Goal: Complete Application Form: Complete application form

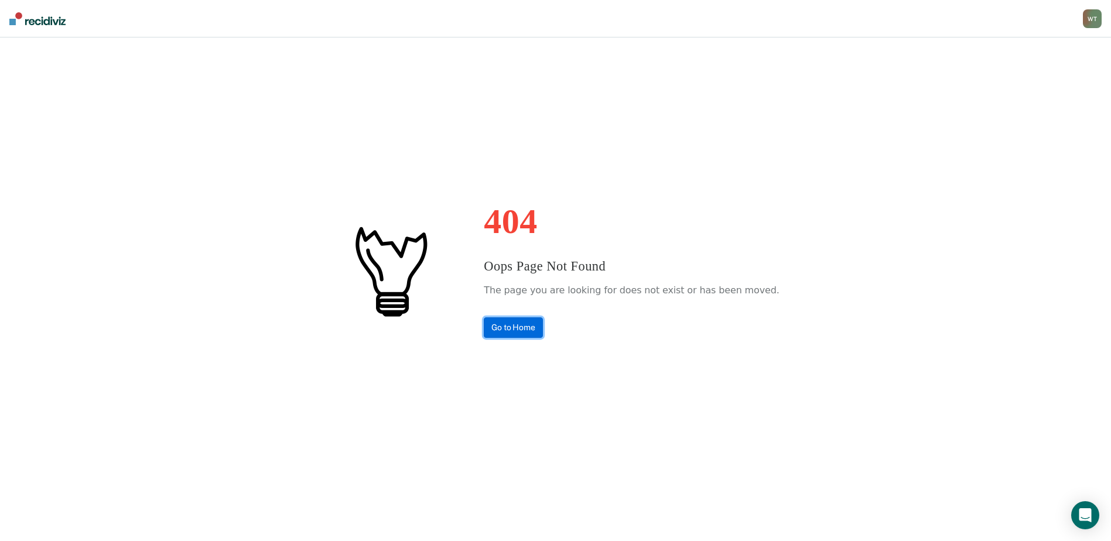
click at [529, 325] on link "Go to Home" at bounding box center [513, 327] width 59 height 20
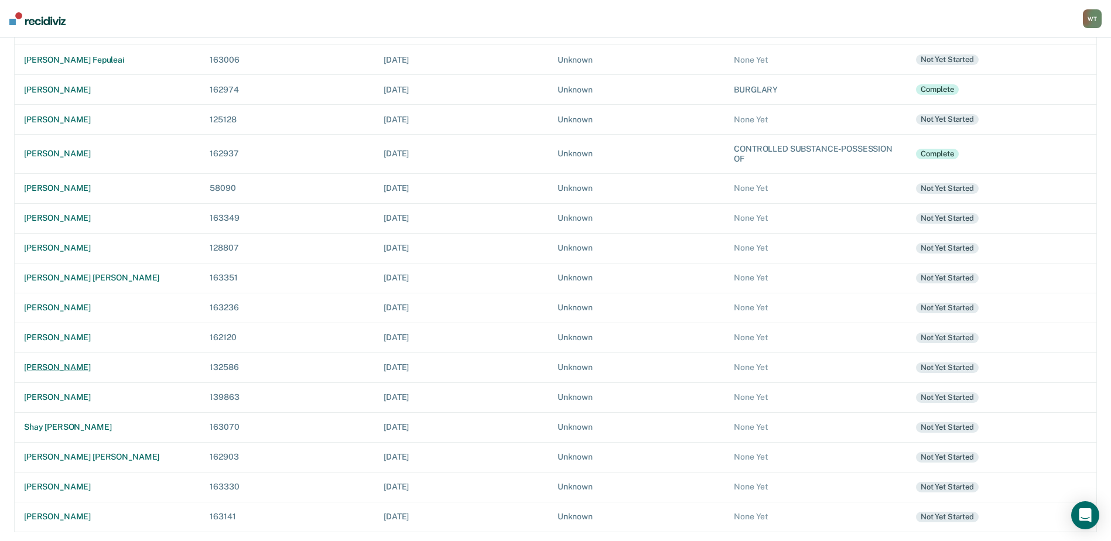
scroll to position [240, 0]
click at [75, 457] on div "[PERSON_NAME] [PERSON_NAME]" at bounding box center [107, 456] width 167 height 10
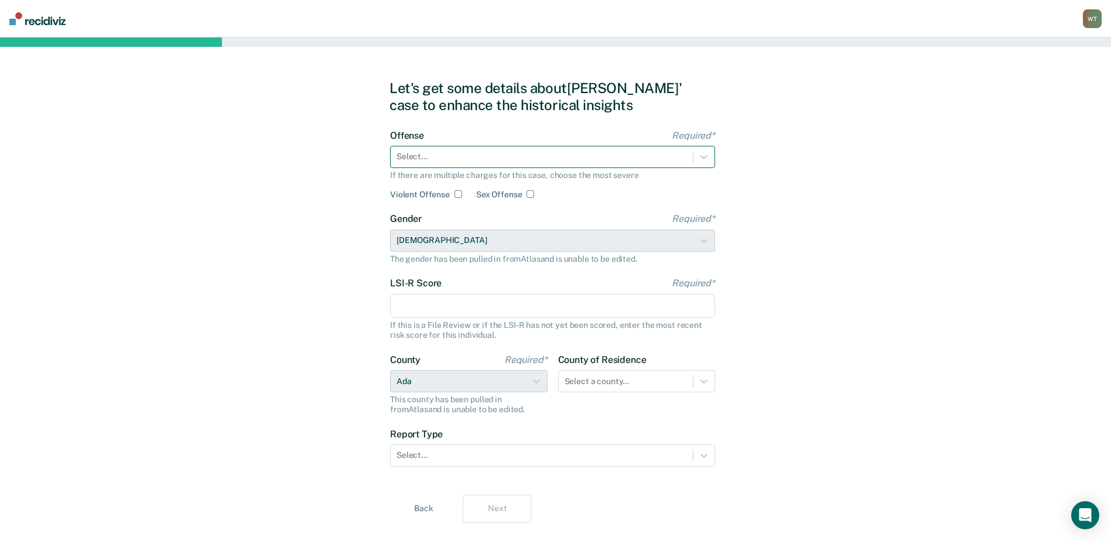
drag, startPoint x: 457, startPoint y: 194, endPoint x: 559, endPoint y: 163, distance: 105.8
click at [457, 194] on input "Violent Offense" at bounding box center [458, 194] width 8 height 8
checkbox input "true"
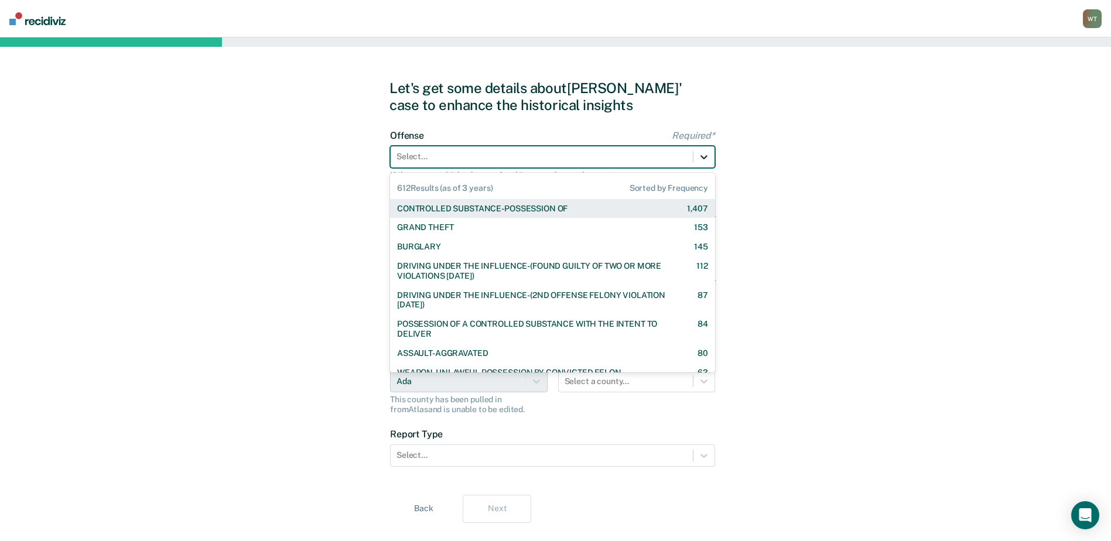
click at [707, 155] on icon at bounding box center [704, 157] width 12 height 12
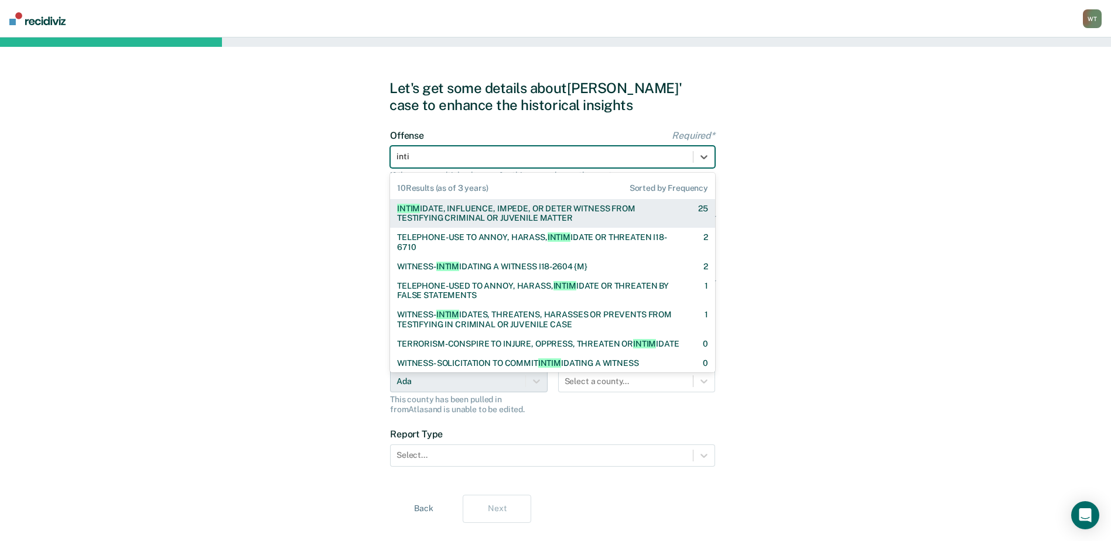
type input "intim"
click at [494, 215] on div "INTIM IDATE, INFLUENCE, IMPEDE, OR DETER WITNESS FROM TESTIFYING CRIMINAL OR JU…" at bounding box center [537, 214] width 280 height 20
checkbox input "false"
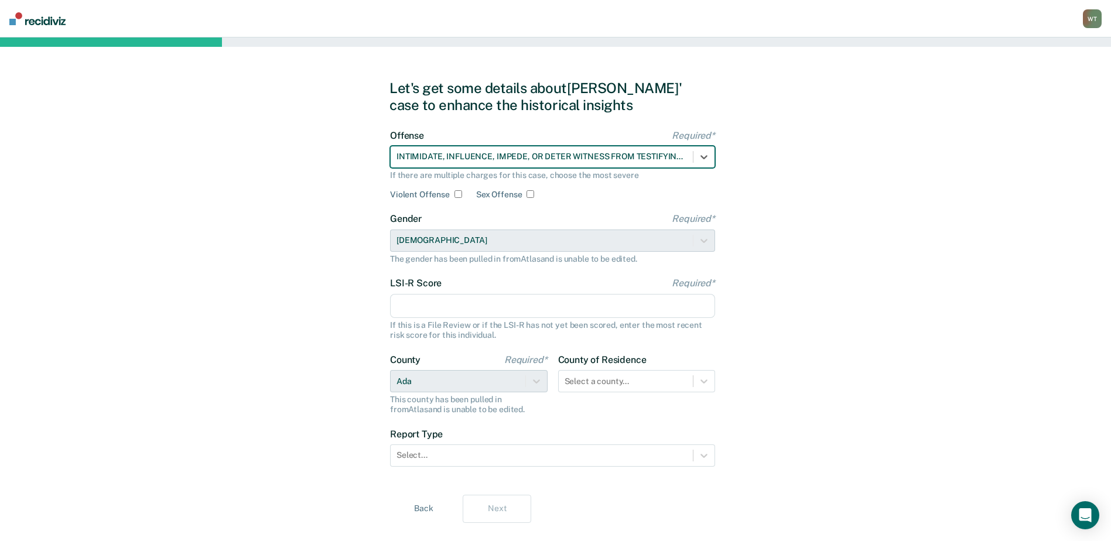
click at [434, 314] on input "LSI-R Score Required*" at bounding box center [552, 306] width 325 height 25
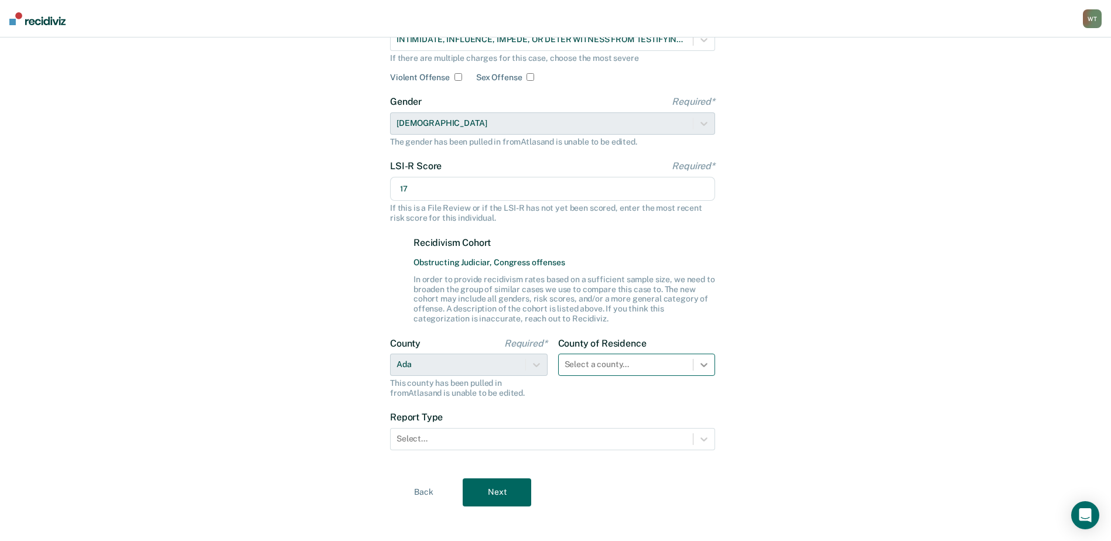
type input "17"
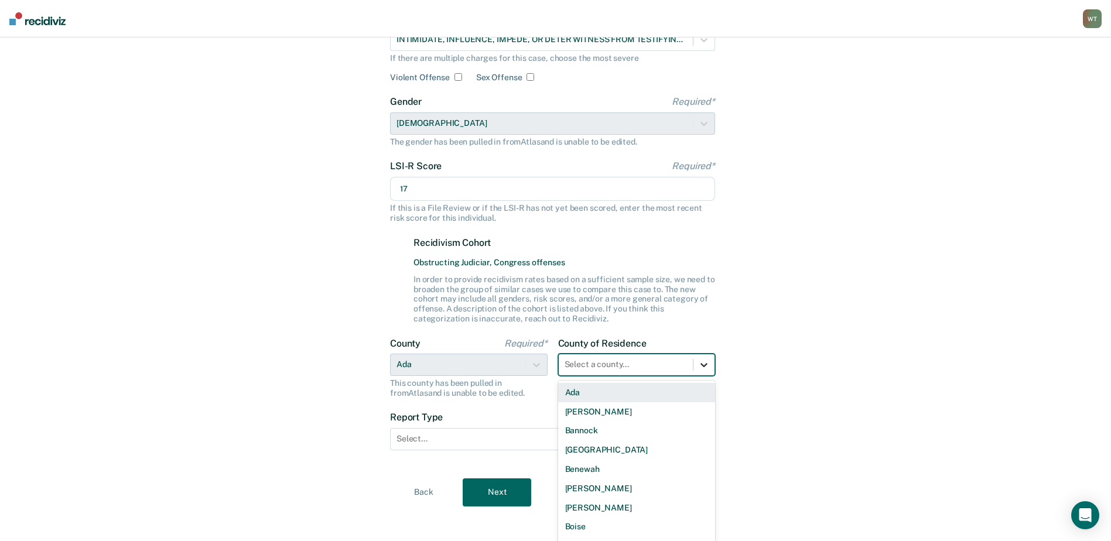
scroll to position [132, 0]
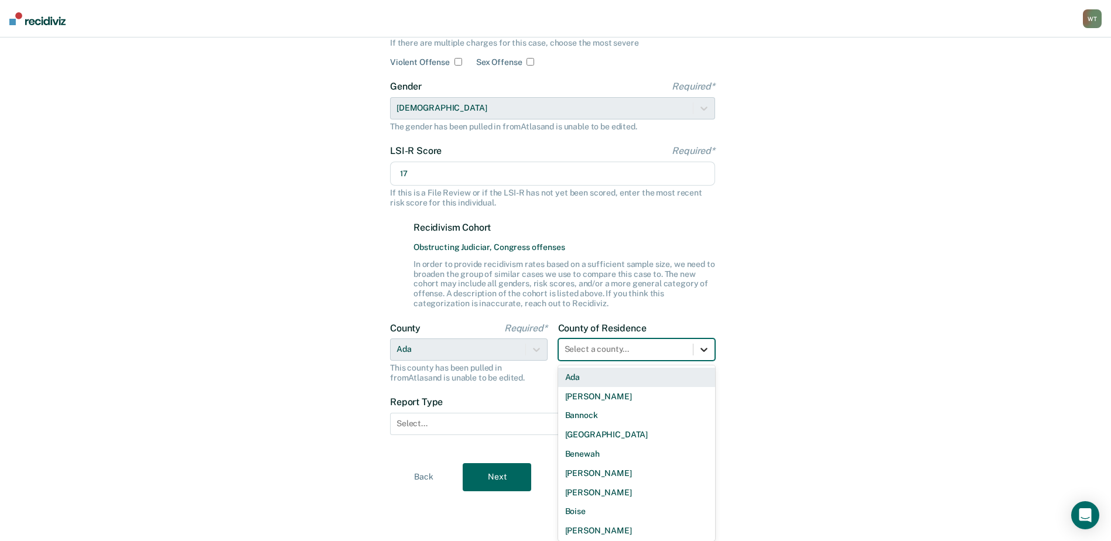
click at [699, 363] on div "County of Residence 44 results available. Use Up and Down to choose options, pr…" at bounding box center [637, 353] width 158 height 60
click at [567, 375] on div "Ada" at bounding box center [637, 377] width 158 height 19
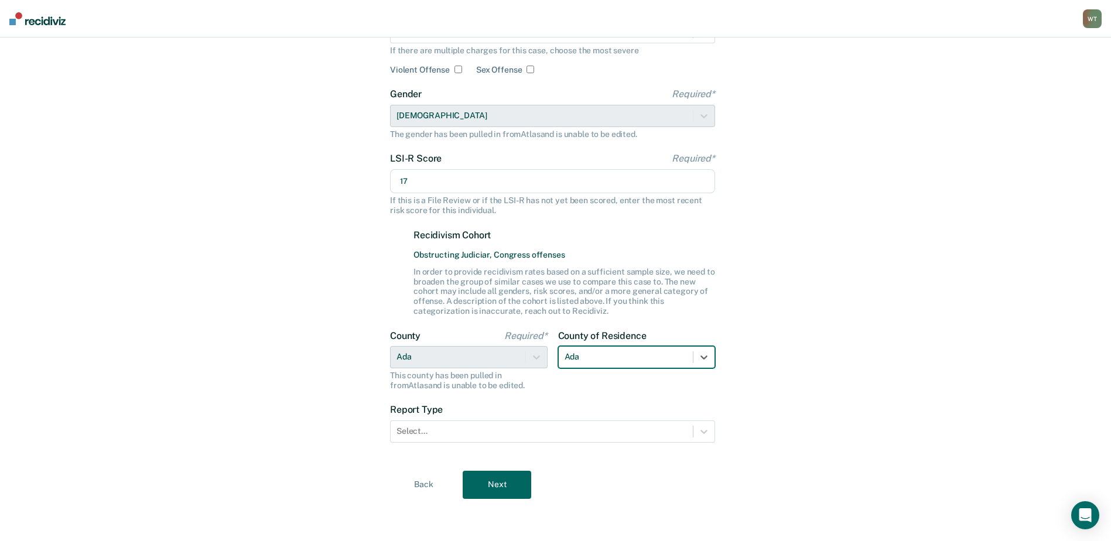
scroll to position [125, 0]
click at [696, 432] on div at bounding box center [703, 431] width 21 height 21
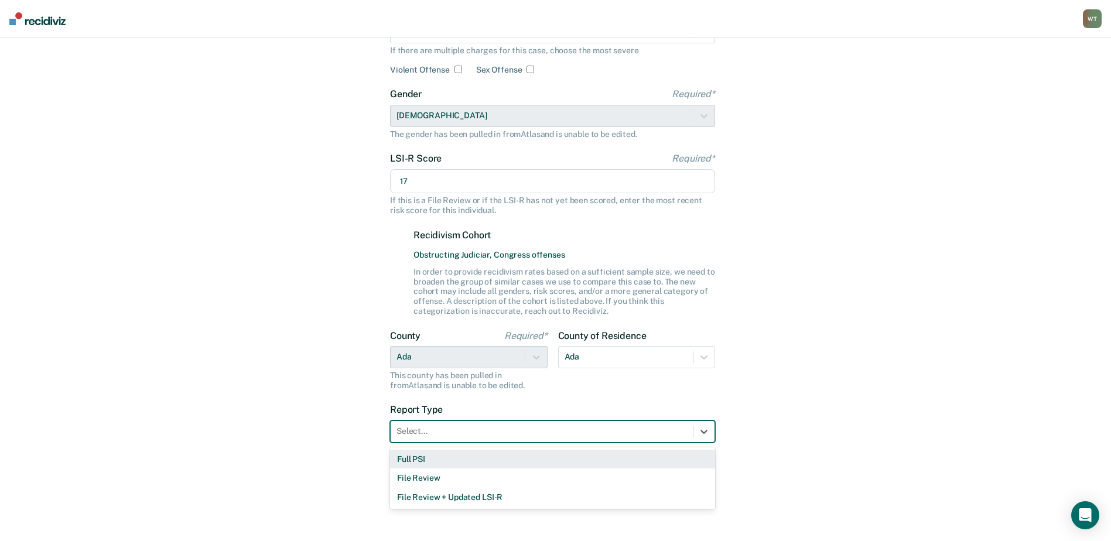
click at [399, 458] on div "Full PSI" at bounding box center [552, 459] width 325 height 19
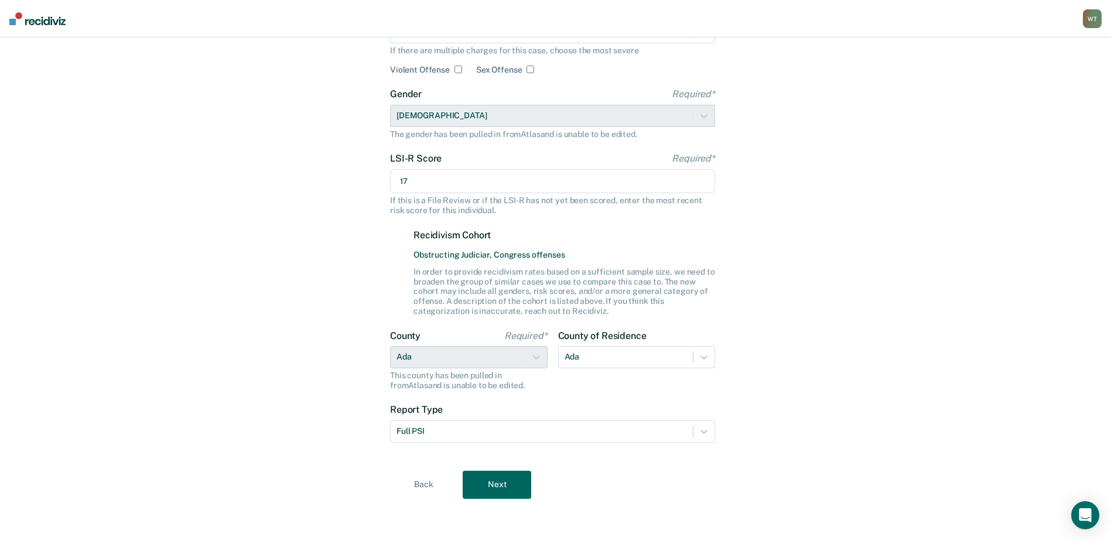
drag, startPoint x: 489, startPoint y: 481, endPoint x: 576, endPoint y: 470, distance: 87.4
click at [490, 481] on button "Next" at bounding box center [497, 485] width 69 height 28
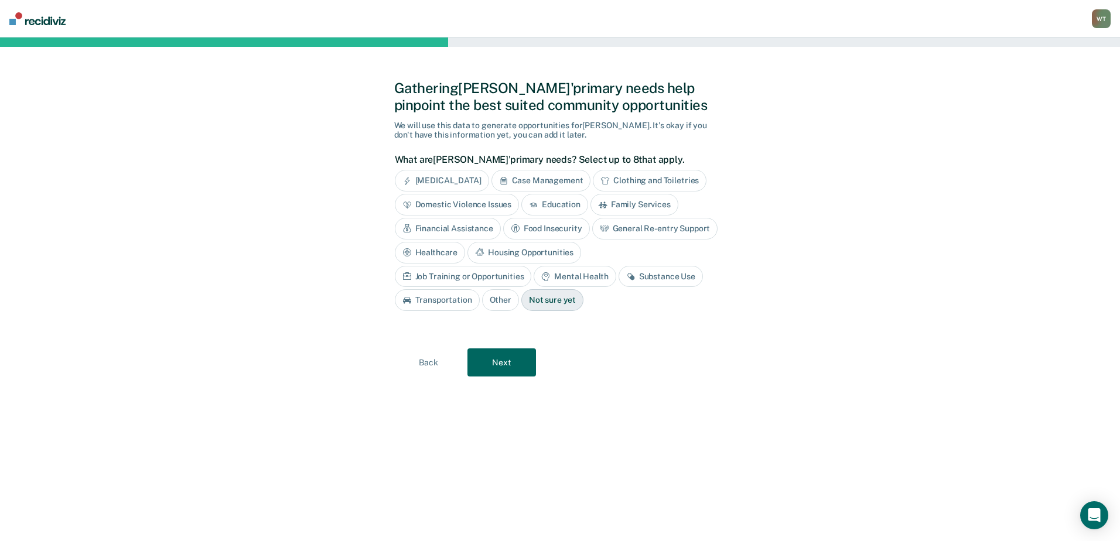
click at [465, 202] on div "Domestic Violence Issues" at bounding box center [457, 205] width 125 height 22
click at [449, 228] on div "Financial Assistance" at bounding box center [448, 229] width 106 height 22
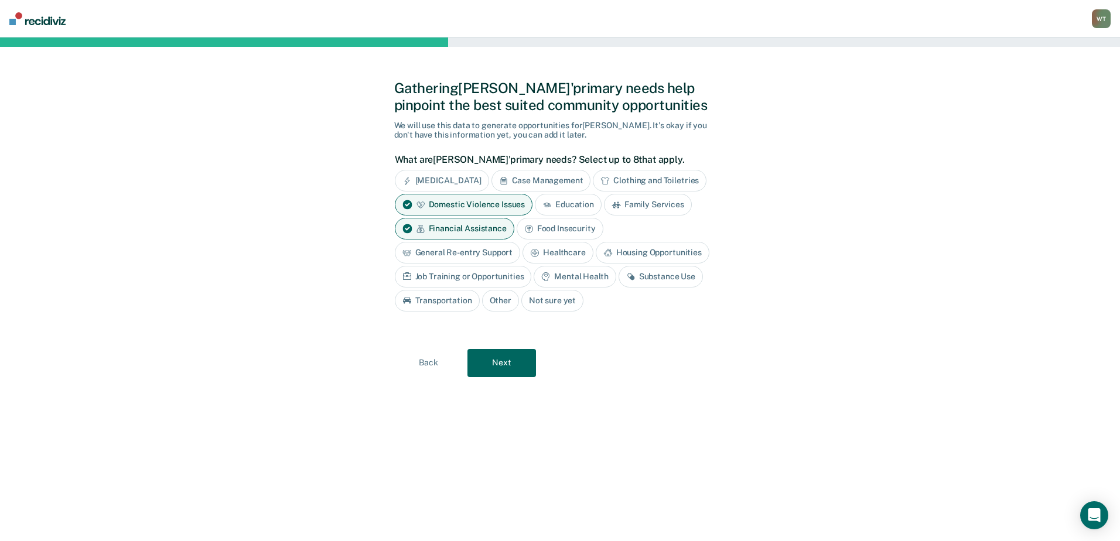
click at [669, 278] on div "Substance Use" at bounding box center [660, 277] width 84 height 22
click at [501, 364] on button "Next" at bounding box center [501, 363] width 69 height 28
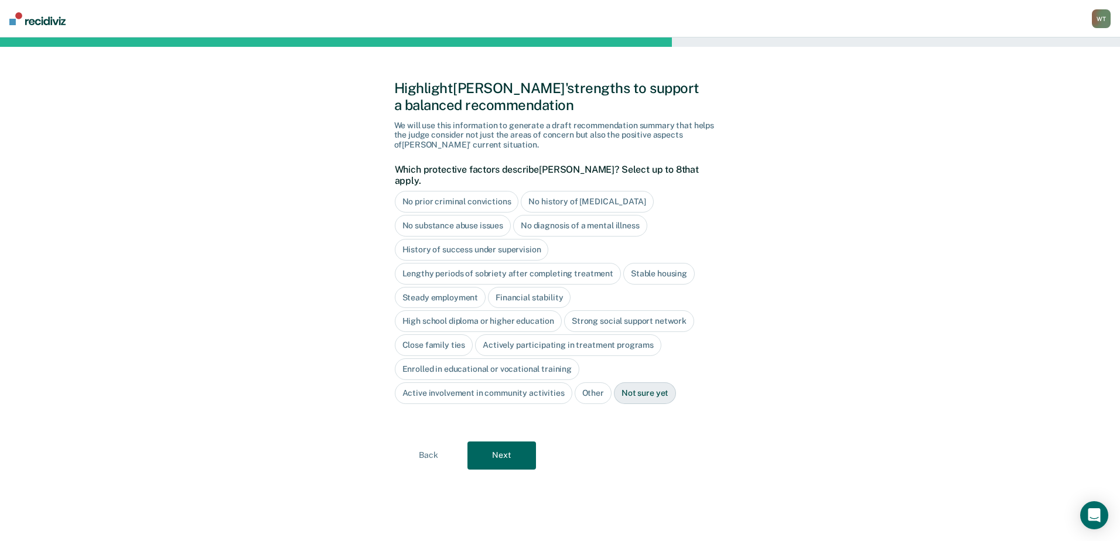
click at [420, 334] on div "Close family ties" at bounding box center [434, 345] width 78 height 22
click at [458, 287] on div "Steady employment" at bounding box center [440, 298] width 91 height 22
click at [645, 263] on div "Stable housing" at bounding box center [658, 274] width 71 height 22
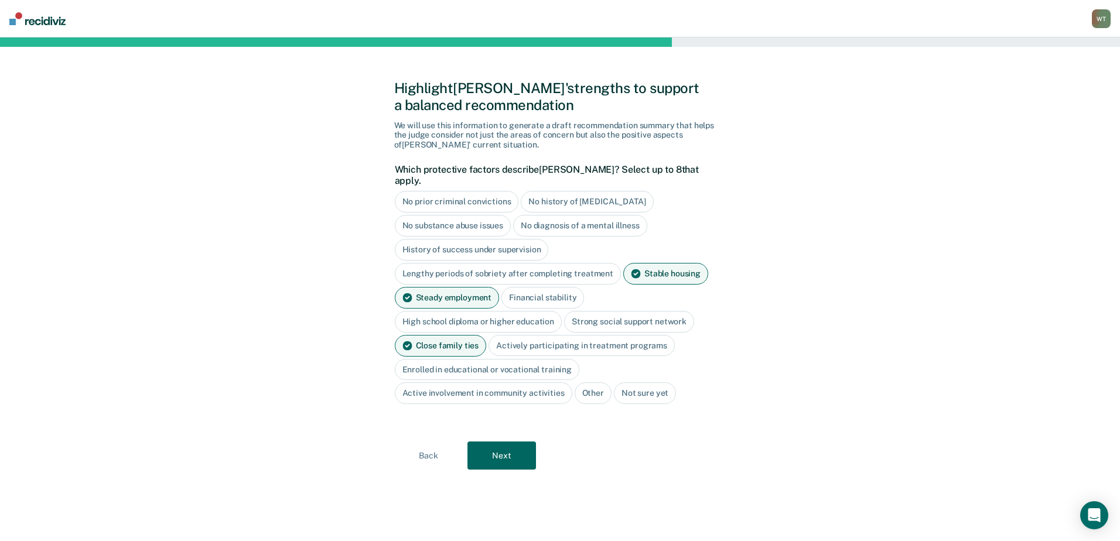
click at [505, 441] on button "Next" at bounding box center [501, 455] width 69 height 28
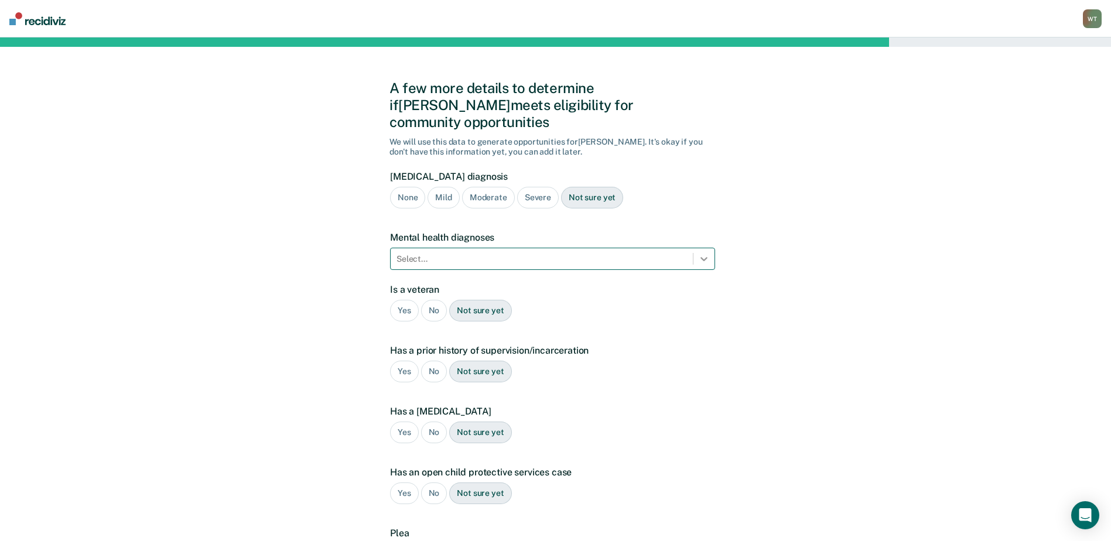
click at [708, 253] on icon at bounding box center [704, 259] width 12 height 12
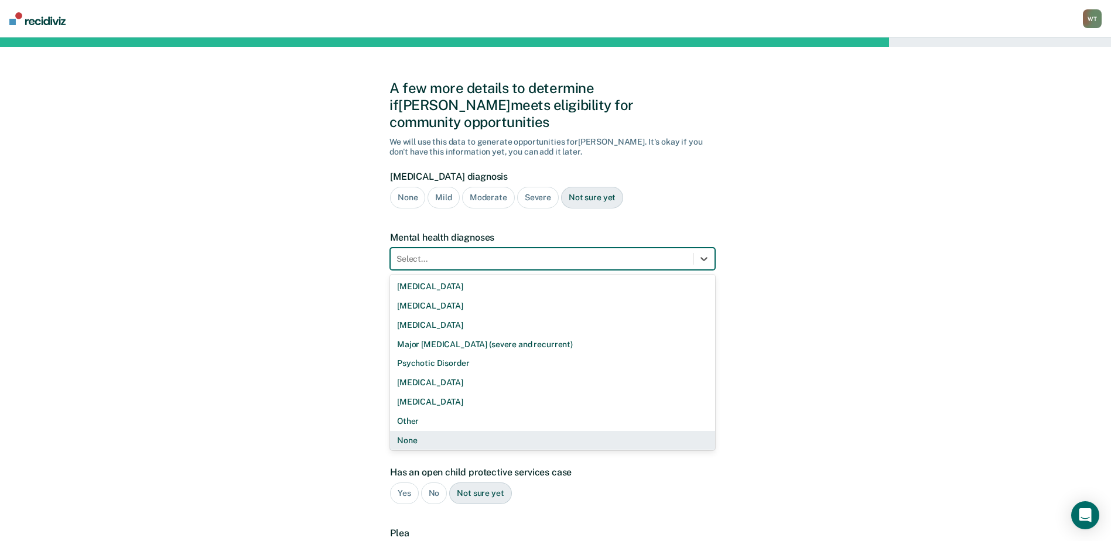
click at [415, 431] on div "None" at bounding box center [552, 440] width 325 height 19
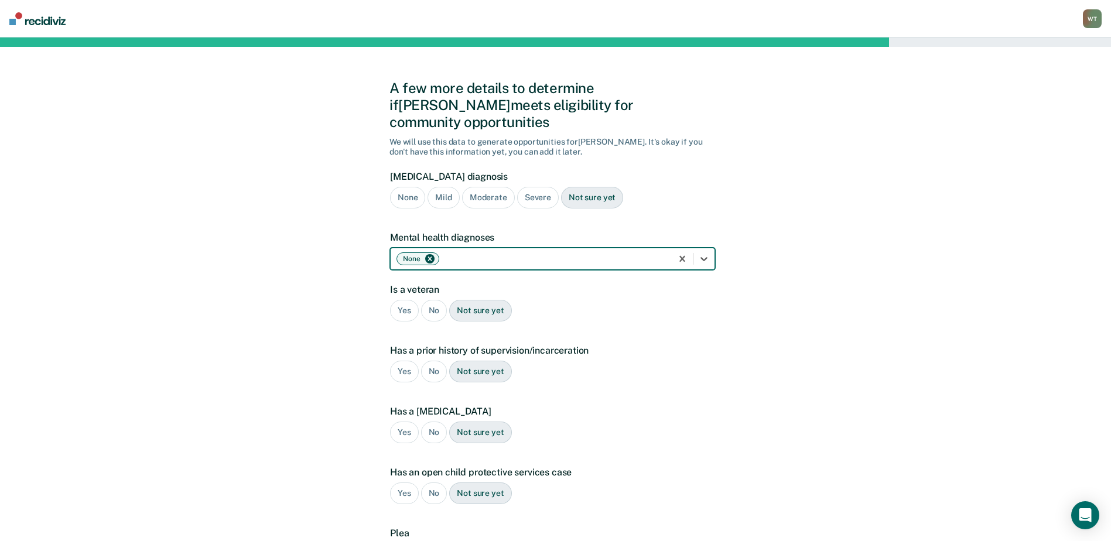
click at [434, 300] on div "No" at bounding box center [434, 311] width 26 height 22
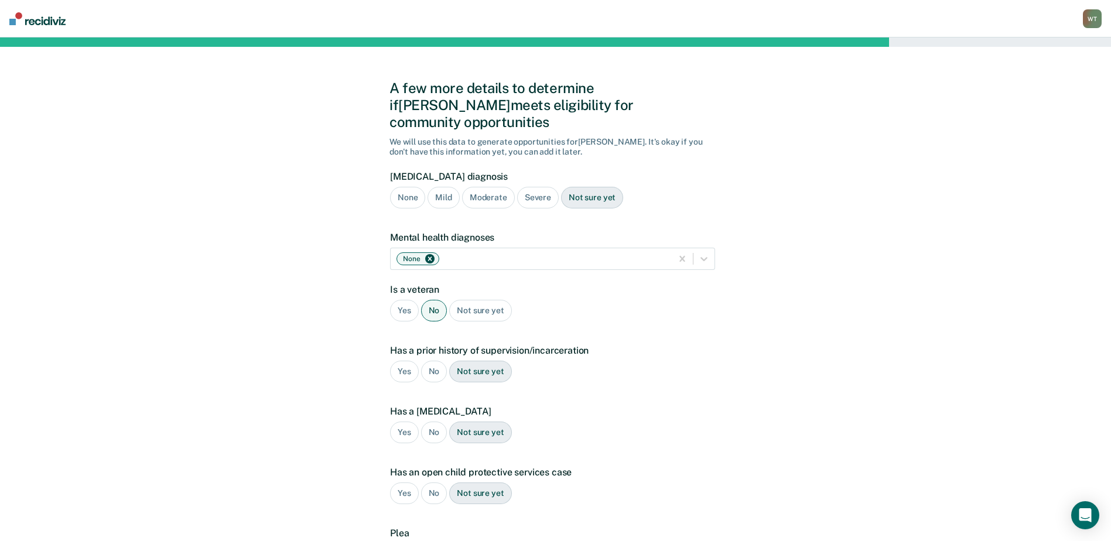
click at [584, 187] on div "Not sure yet" at bounding box center [592, 198] width 62 height 22
drag, startPoint x: 584, startPoint y: 180, endPoint x: 612, endPoint y: 324, distance: 146.8
click at [614, 326] on form "[MEDICAL_DATA] diagnosis None Mild Moderate Severe Not sure yet Mental health d…" at bounding box center [552, 379] width 325 height 417
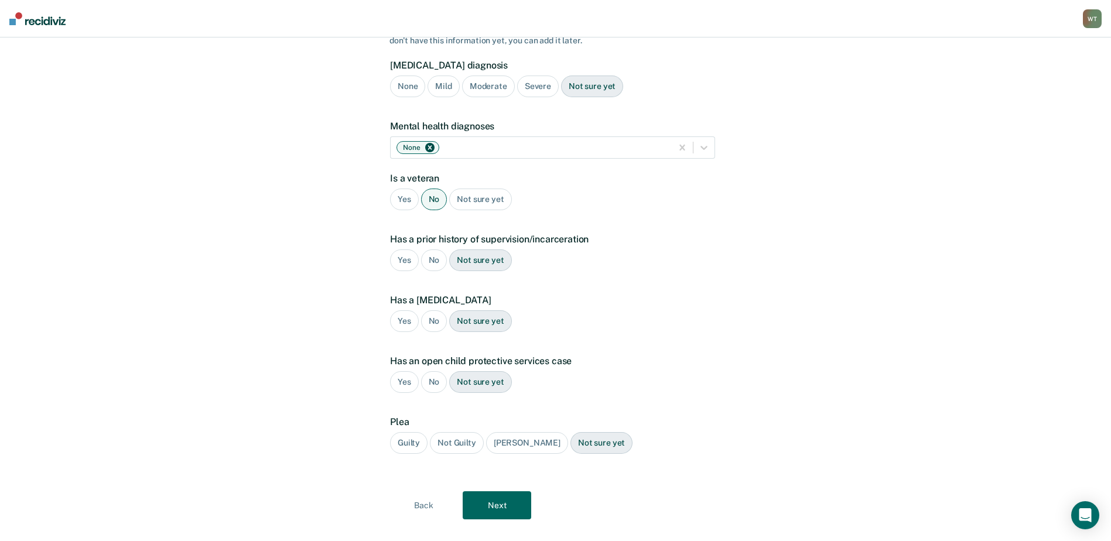
scroll to position [115, 0]
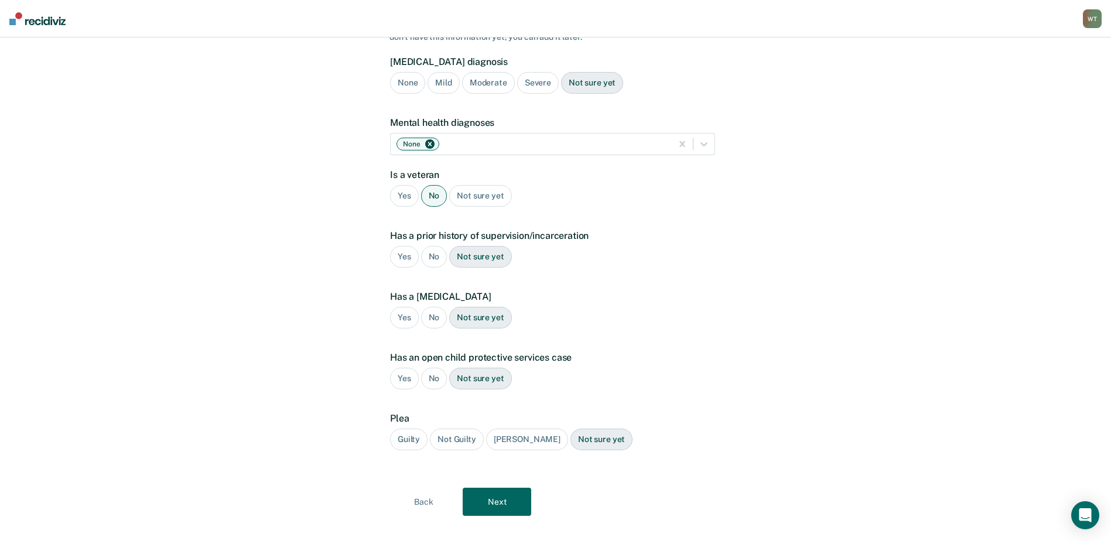
click at [402, 246] on div "Yes" at bounding box center [404, 257] width 29 height 22
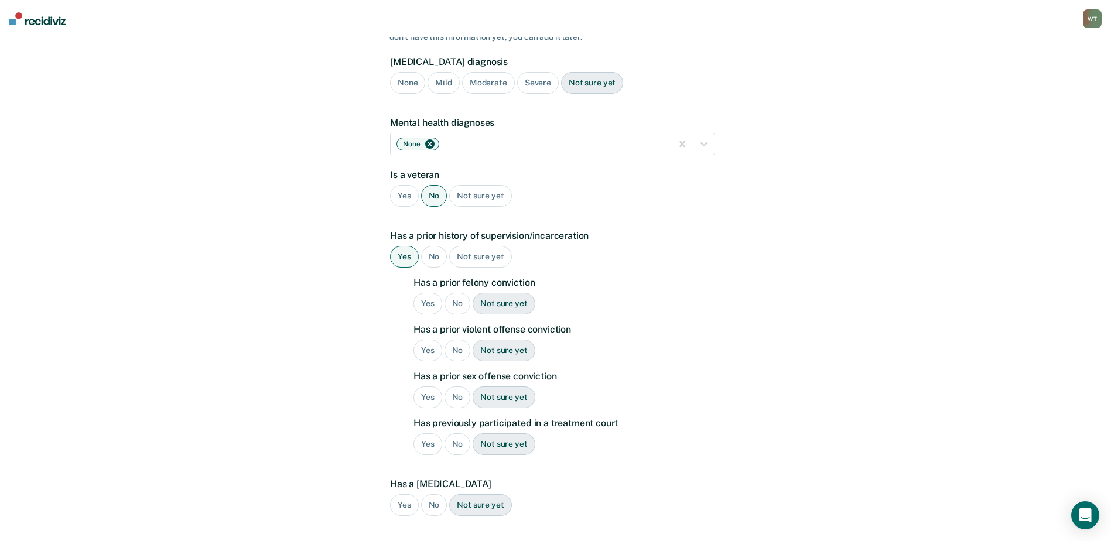
click at [453, 293] on div "No" at bounding box center [457, 304] width 26 height 22
click at [452, 340] on div "No" at bounding box center [457, 351] width 26 height 22
click at [457, 386] on div "No" at bounding box center [457, 397] width 26 height 22
click at [457, 433] on div "No" at bounding box center [457, 444] width 26 height 22
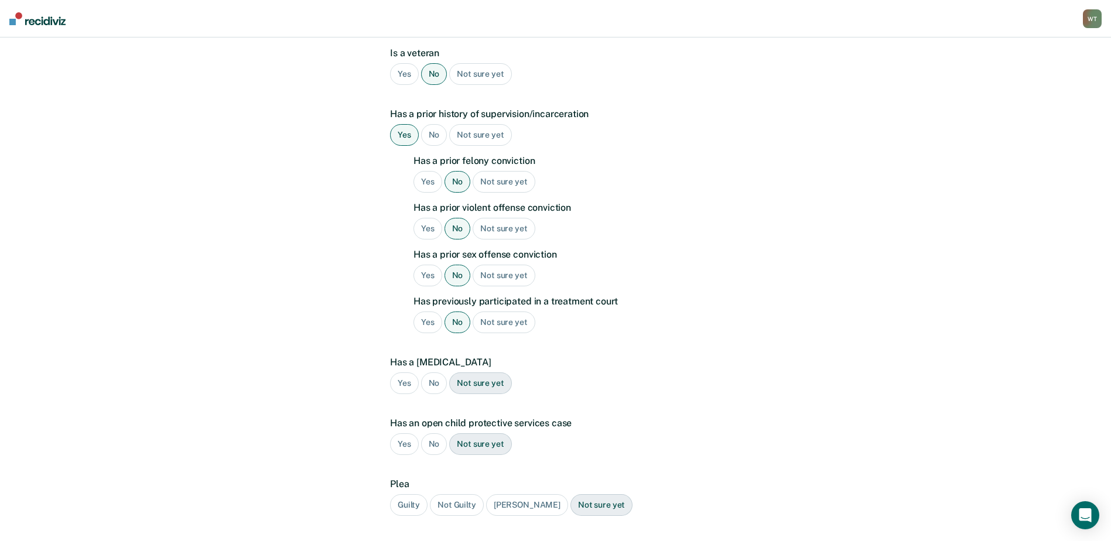
scroll to position [302, 0]
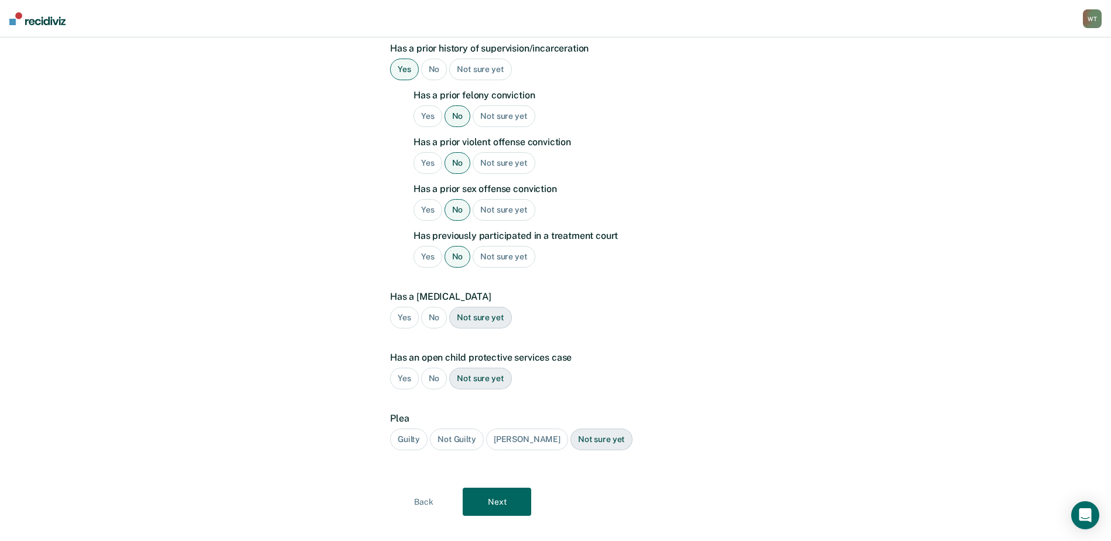
click at [434, 307] on div "No" at bounding box center [434, 318] width 26 height 22
click at [434, 368] on div "No" at bounding box center [434, 379] width 26 height 22
click at [412, 429] on div "Guilty" at bounding box center [408, 440] width 37 height 22
click at [485, 488] on button "Next" at bounding box center [497, 502] width 69 height 28
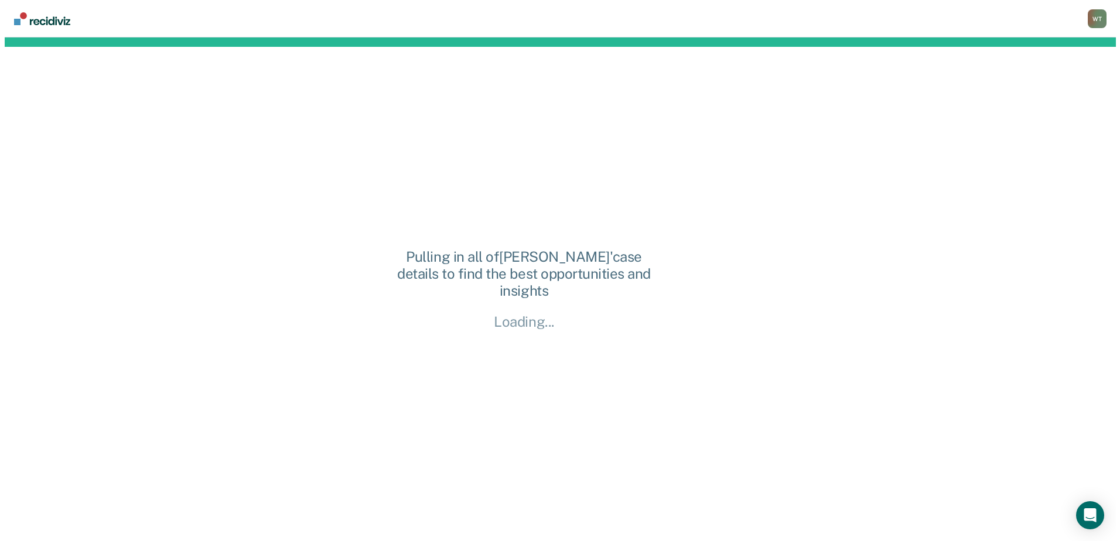
scroll to position [0, 0]
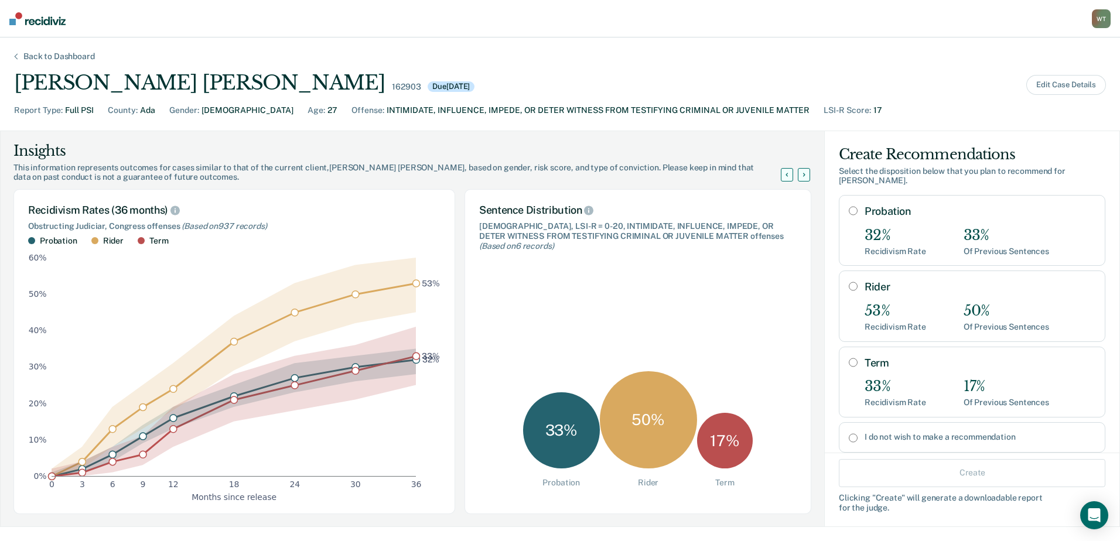
click at [848, 206] on input "Probation" at bounding box center [852, 210] width 9 height 9
radio input "true"
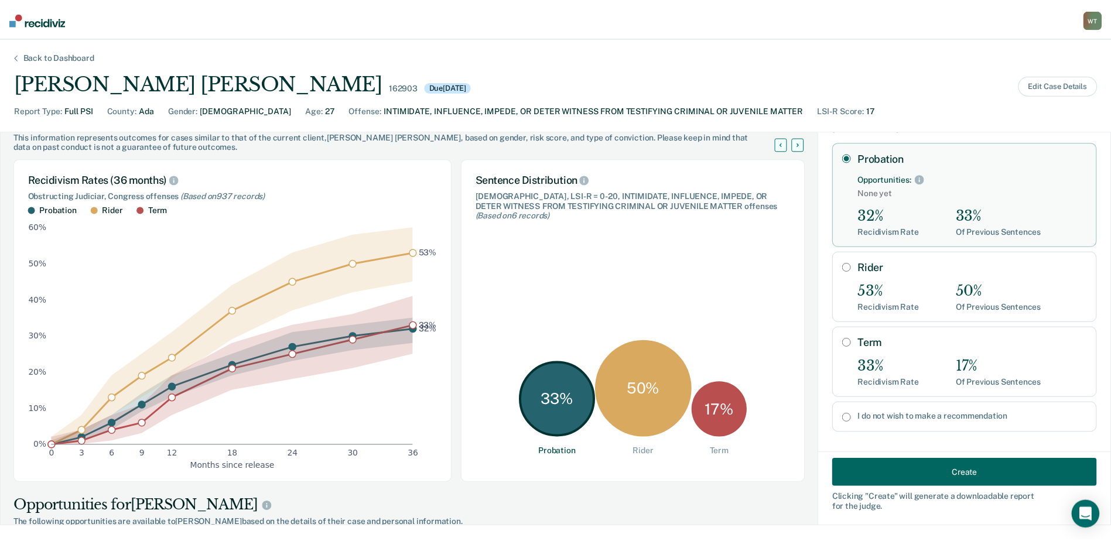
scroll to position [59, 0]
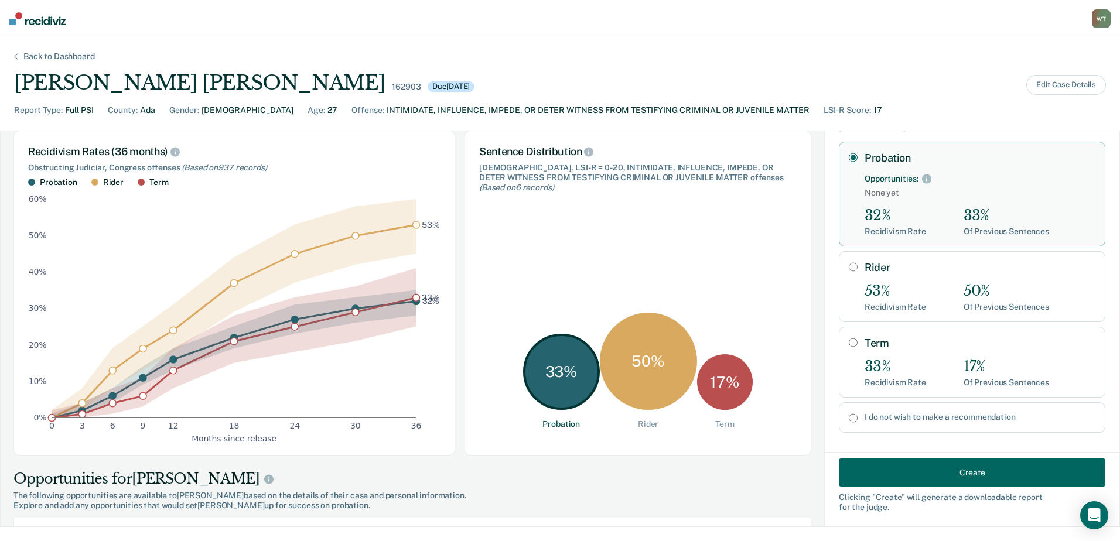
click at [934, 468] on button "Create" at bounding box center [971, 472] width 266 height 28
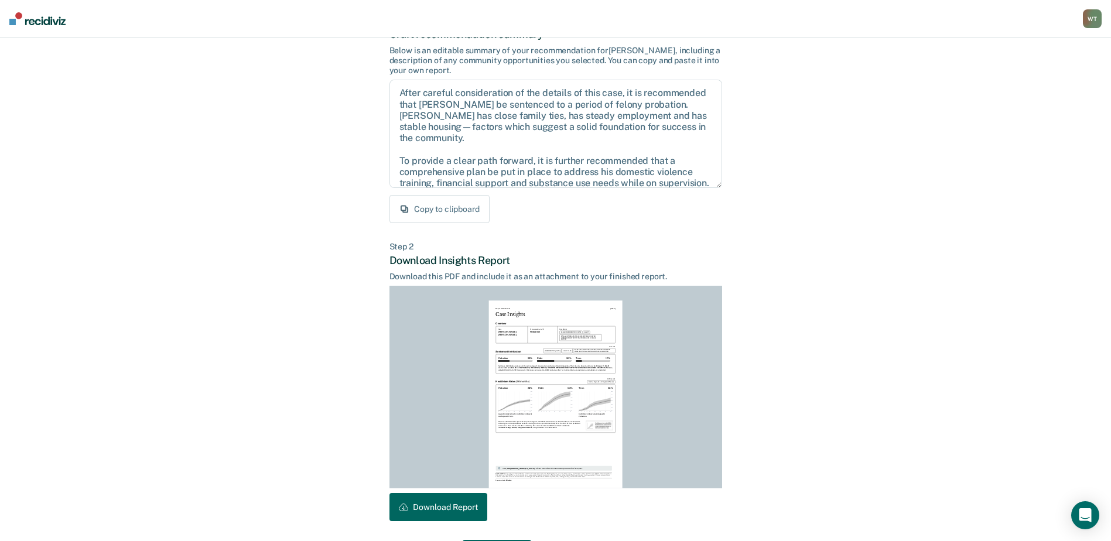
scroll to position [126, 0]
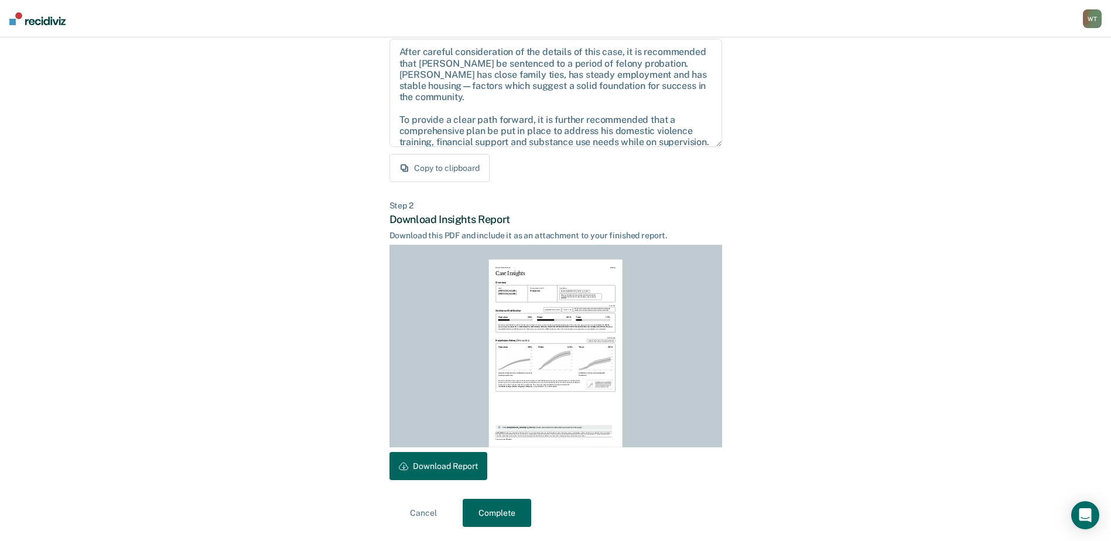
click at [454, 458] on button "Download Report" at bounding box center [438, 466] width 98 height 28
click at [492, 509] on button "Complete" at bounding box center [497, 513] width 69 height 28
